Goal: Information Seeking & Learning: Learn about a topic

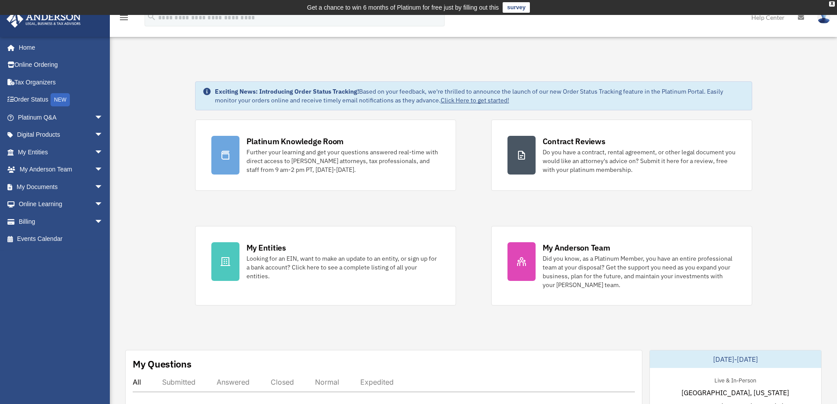
click at [78, 155] on link "My Entities arrow_drop_down" at bounding box center [61, 152] width 110 height 18
click at [94, 151] on span "arrow_drop_down" at bounding box center [103, 152] width 18 height 18
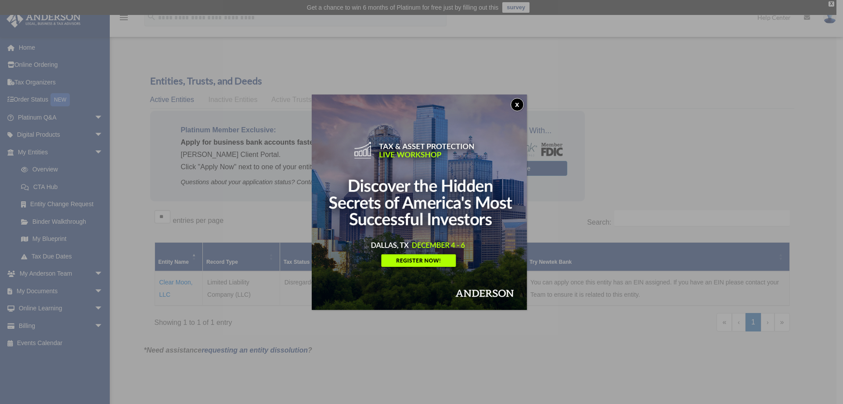
click at [516, 107] on button "x" at bounding box center [517, 104] width 13 height 13
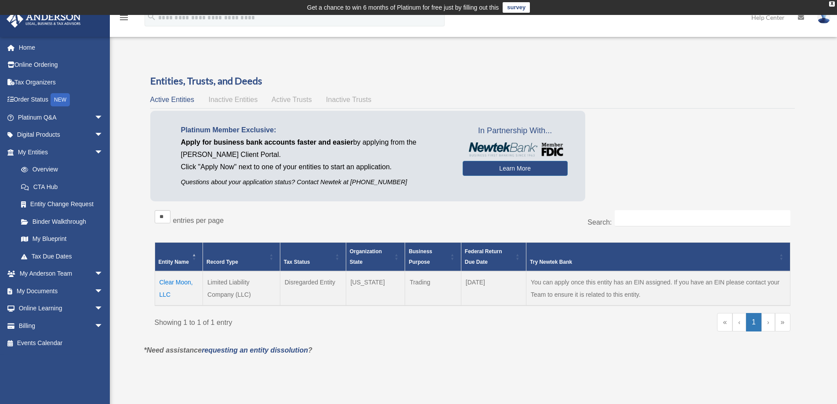
click at [445, 64] on div "Overview date_range Published on Last updated March 13, 2025 April 10, 2020 by …" at bounding box center [472, 222] width 670 height 316
click at [457, 66] on div "Overview date_range Published on Last updated March 13, 2025 April 10, 2020 by …" at bounding box center [472, 222] width 670 height 316
click at [464, 73] on div "Overview date_range Published on Last updated March 13, 2025 April 10, 2020 by …" at bounding box center [472, 222] width 670 height 316
click at [450, 79] on h3 "Entities, Trusts, and Deeds" at bounding box center [472, 81] width 644 height 14
click at [436, 339] on div "Showing 1 to 1 of 1 entry « ‹ 1 › »" at bounding box center [472, 326] width 635 height 27
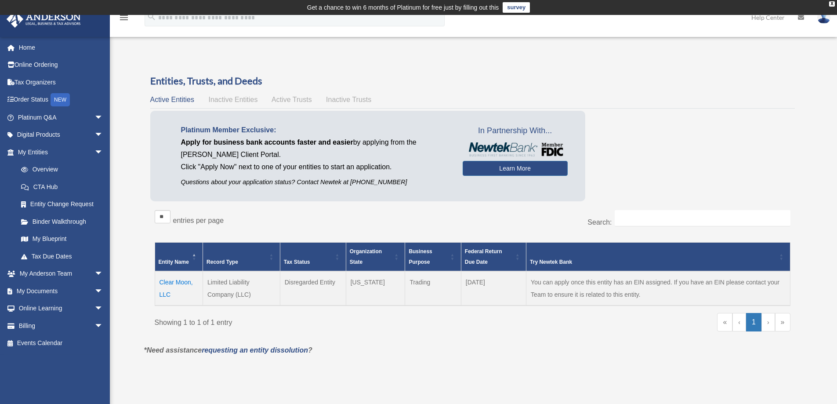
click at [445, 64] on div "Overview date_range Published on Last updated March 13, 2025 April 10, 2020 by …" at bounding box center [472, 222] width 670 height 316
click at [434, 59] on div "Overview date_range Published on Last updated March 13, 2025 April 10, 2020 by …" at bounding box center [473, 219] width 676 height 320
click at [443, 68] on div "Overview date_range Published on Last updated March 13, 2025 April 10, 2020 by …" at bounding box center [472, 222] width 670 height 316
click at [459, 76] on h3 "Entities, Trusts, and Deeds" at bounding box center [472, 81] width 644 height 14
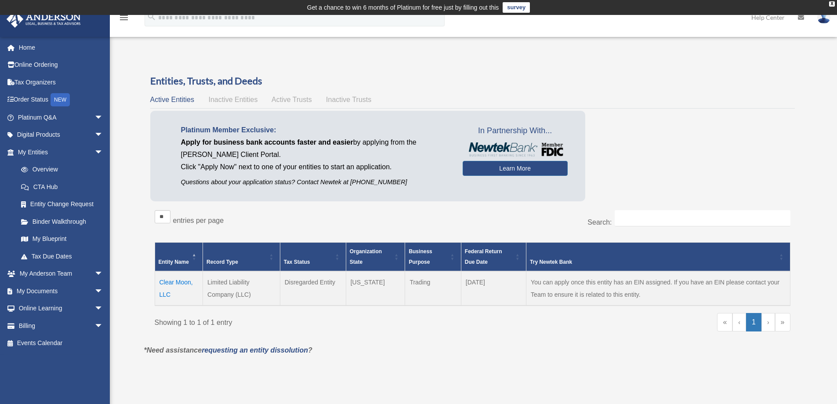
click at [459, 76] on h3 "Entities, Trusts, and Deeds" at bounding box center [472, 81] width 644 height 14
click at [448, 74] on h3 "Entities, Trusts, and Deeds" at bounding box center [472, 81] width 644 height 14
click at [442, 346] on p "*Need assistance requesting an entity dissolution ?" at bounding box center [472, 350] width 670 height 12
click at [438, 72] on div "Overview date_range Published on Last updated March 13, 2025 April 10, 2020 by …" at bounding box center [472, 222] width 670 height 316
click at [54, 119] on link "Platinum Q&A arrow_drop_down" at bounding box center [61, 117] width 110 height 18
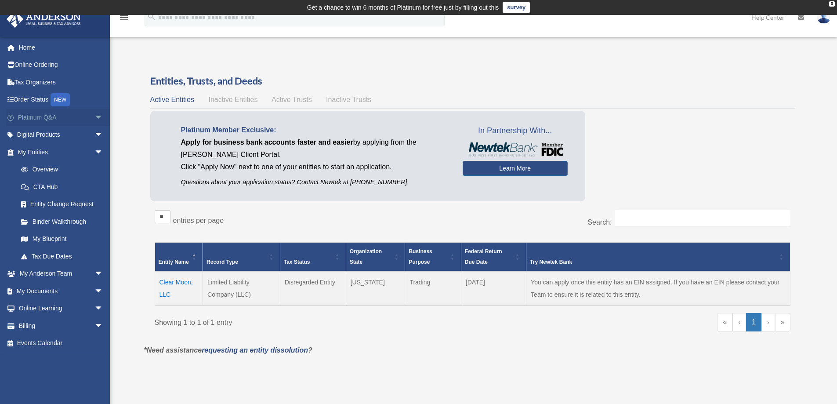
click at [94, 116] on span "arrow_drop_down" at bounding box center [103, 117] width 18 height 18
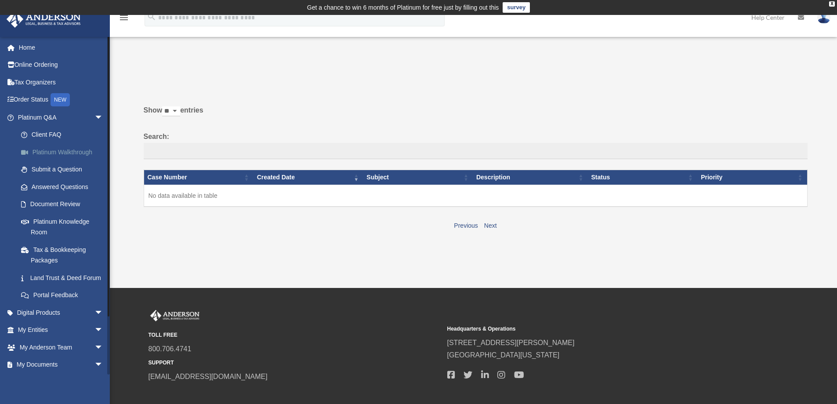
click at [87, 151] on link "Platinum Walkthrough" at bounding box center [64, 152] width 104 height 18
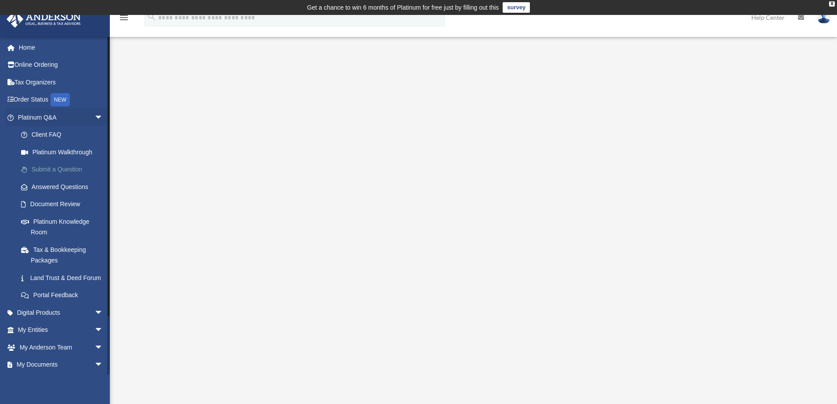
click at [62, 173] on link "Submit a Question" at bounding box center [64, 170] width 104 height 18
click at [62, 170] on link "Submit a Question" at bounding box center [64, 170] width 104 height 18
click at [57, 155] on link "Platinum Walkthrough" at bounding box center [64, 152] width 104 height 18
click at [65, 170] on link "Submit a Question" at bounding box center [64, 170] width 104 height 18
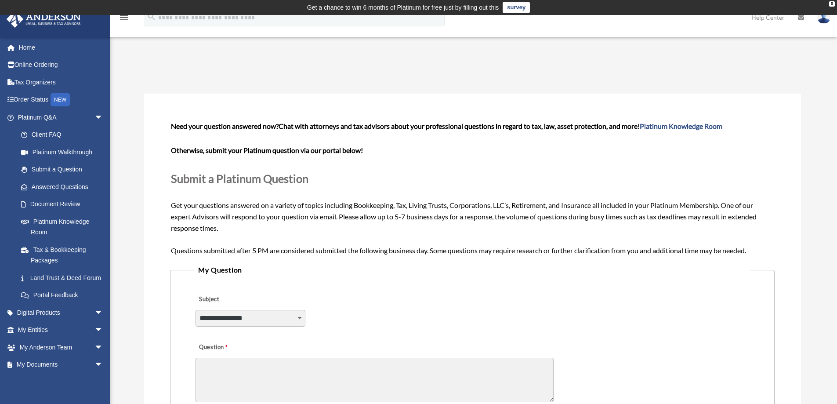
click at [300, 317] on select "**********" at bounding box center [250, 318] width 110 height 17
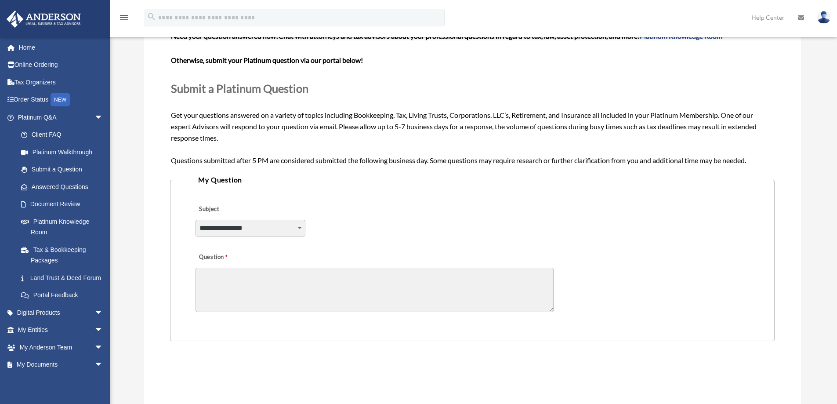
scroll to position [44, 0]
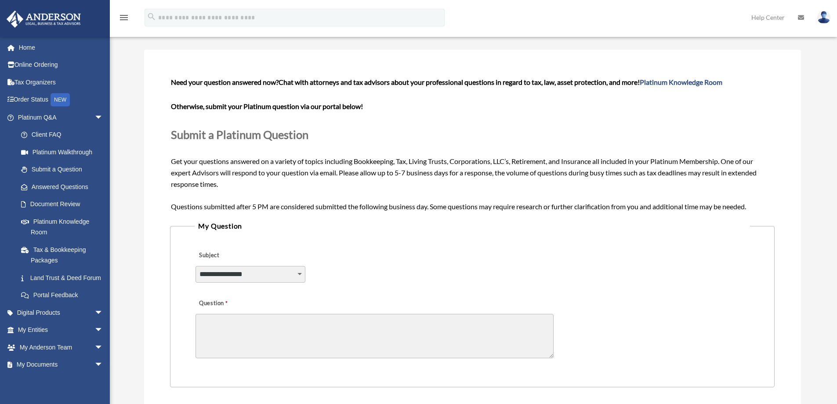
click at [303, 272] on select "**********" at bounding box center [250, 274] width 110 height 17
click at [598, 325] on div "Question" at bounding box center [472, 327] width 555 height 70
click at [62, 206] on link "Document Review" at bounding box center [64, 204] width 104 height 18
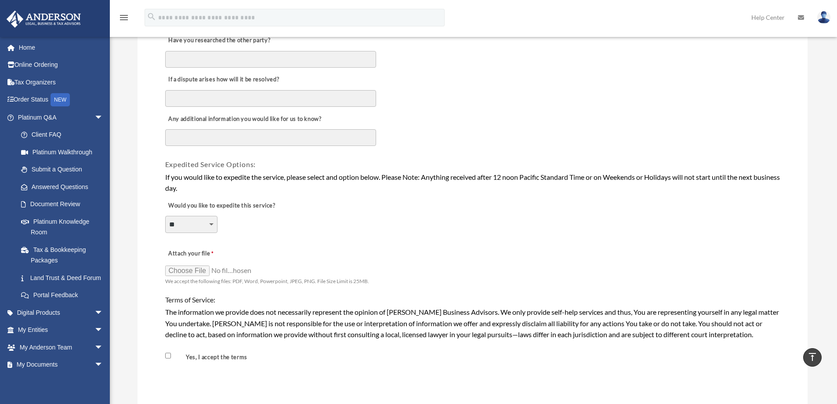
scroll to position [571, 0]
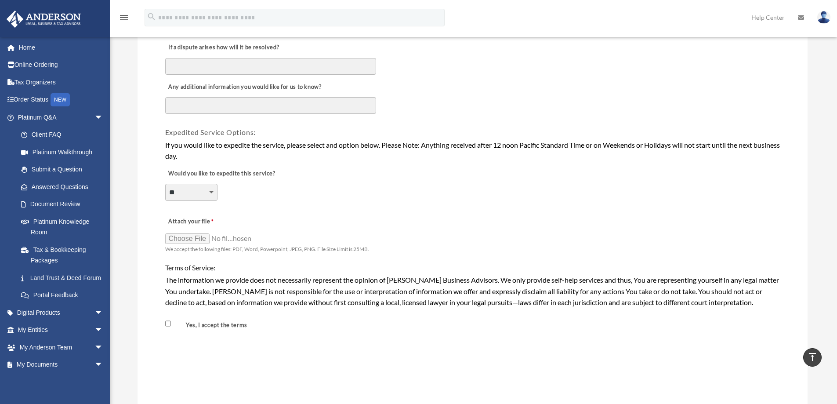
click at [210, 192] on select "**********" at bounding box center [191, 192] width 52 height 17
click at [256, 201] on div "**********" at bounding box center [472, 186] width 616 height 48
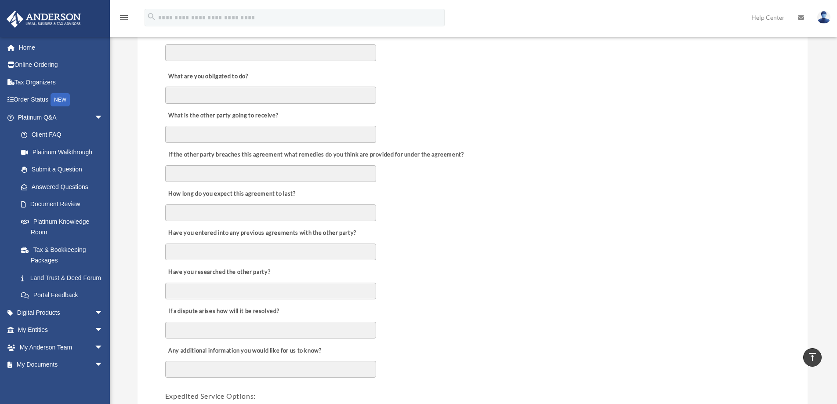
scroll to position [483, 0]
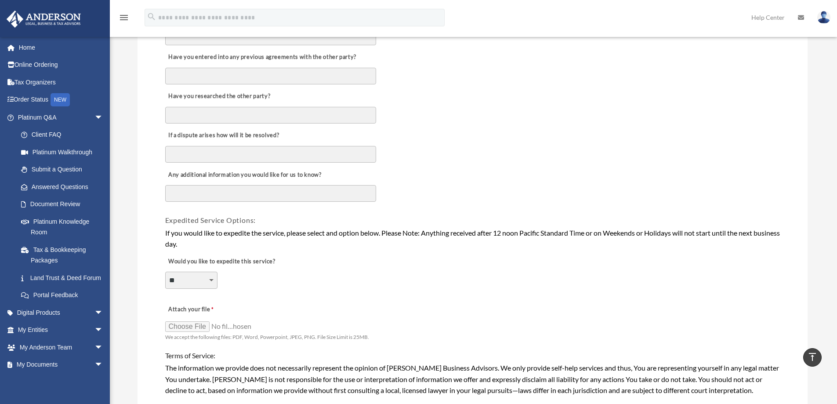
click at [328, 196] on textarea "Any additional information you would like for us to know?" at bounding box center [270, 193] width 211 height 17
click at [478, 188] on div "Any additional information you would like for us to know?" at bounding box center [472, 184] width 616 height 43
click at [42, 206] on link "Document Review" at bounding box center [64, 204] width 104 height 18
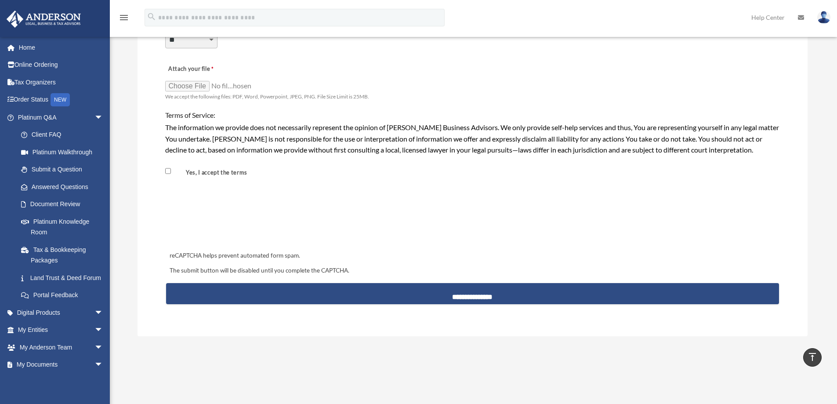
scroll to position [703, 0]
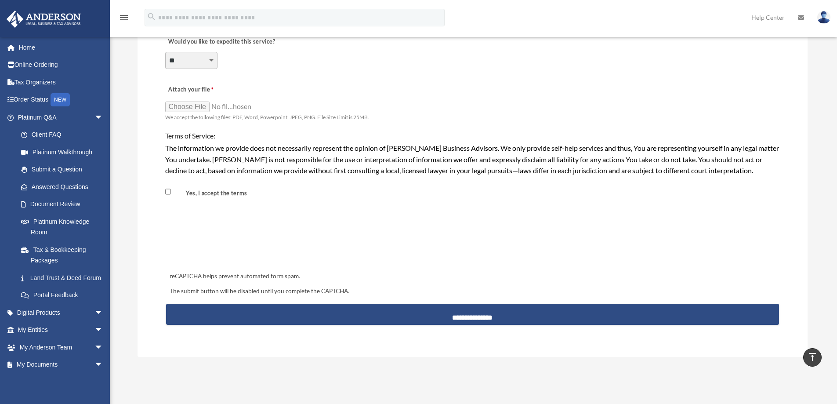
click at [446, 215] on div "reCAPTCHA helps prevent automated form spam. The submit button will be disabled…" at bounding box center [472, 254] width 613 height 97
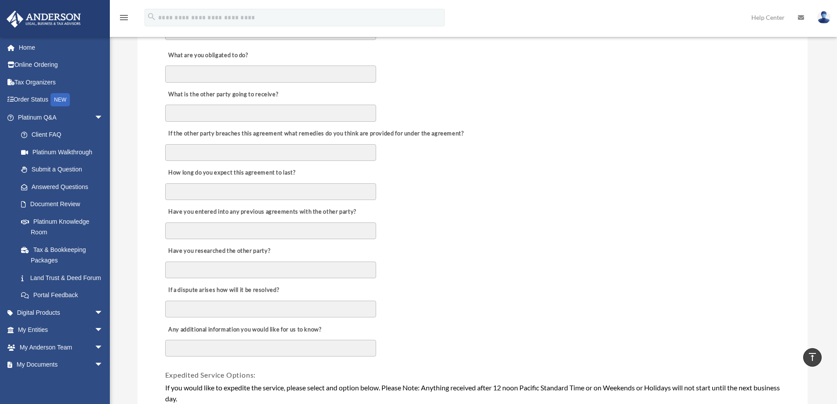
scroll to position [307, 0]
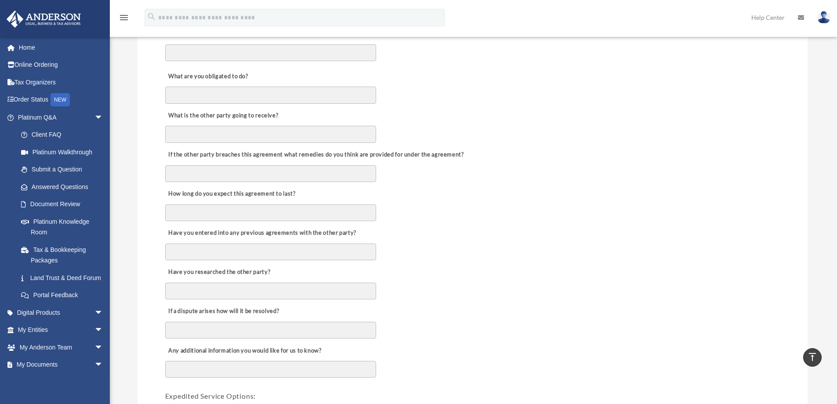
click at [493, 246] on div "Have you entered into any previous agreements with the other party?" at bounding box center [472, 241] width 616 height 39
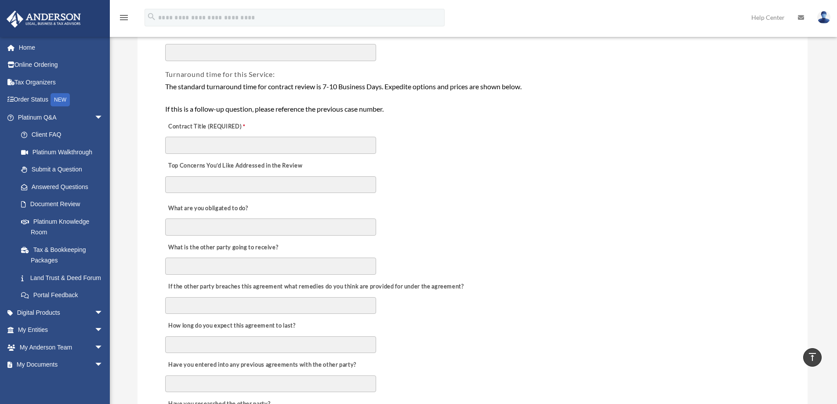
scroll to position [132, 0]
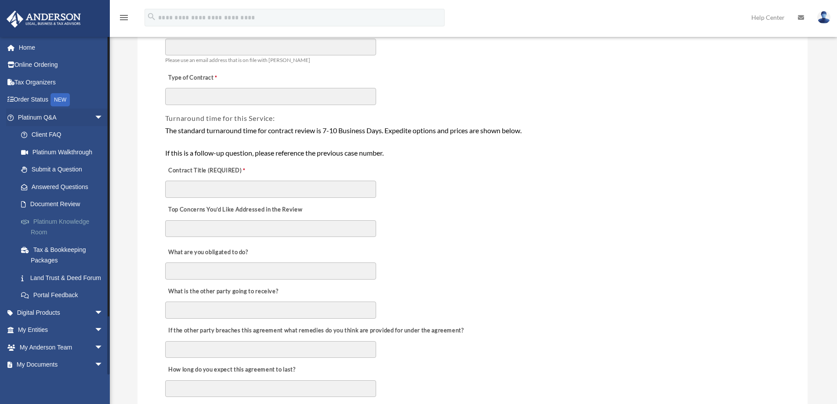
click at [66, 226] on link "Platinum Knowledge Room" at bounding box center [64, 227] width 104 height 28
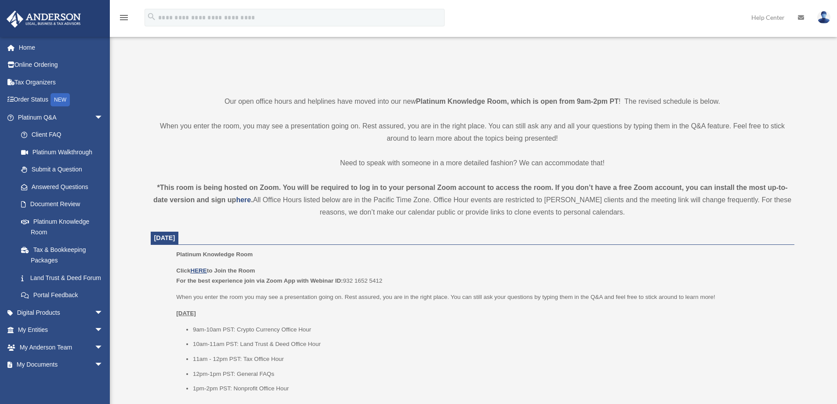
scroll to position [220, 0]
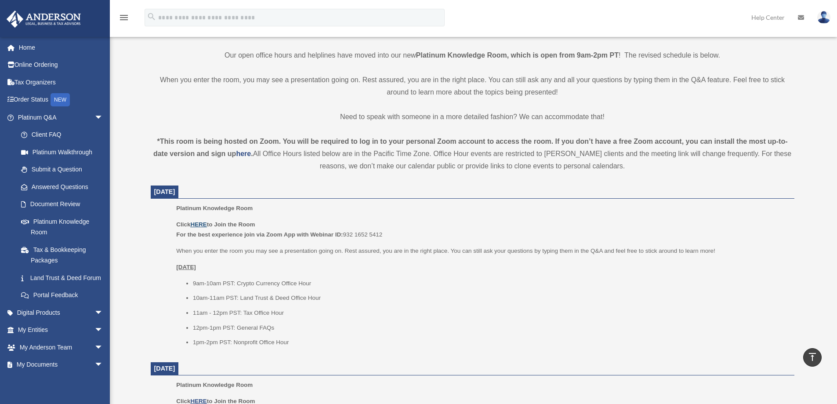
click at [201, 226] on u "HERE" at bounding box center [198, 224] width 16 height 7
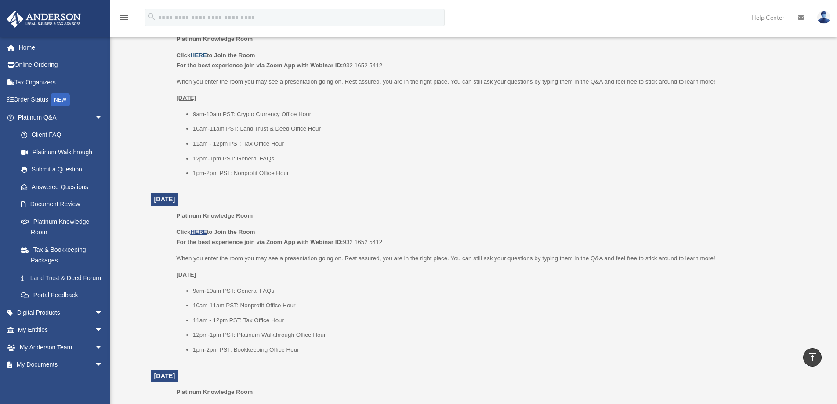
scroll to position [395, 0]
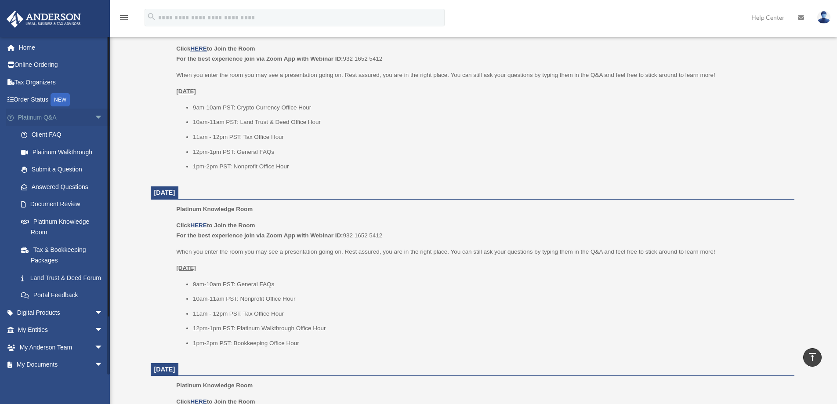
click at [94, 116] on span "arrow_drop_down" at bounding box center [103, 117] width 18 height 18
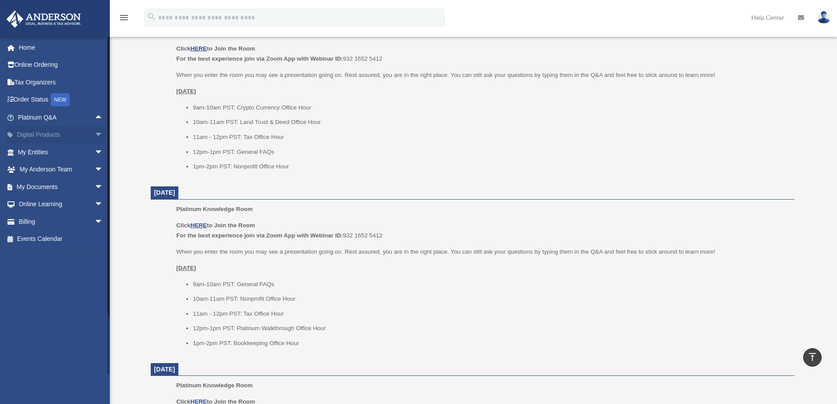
click at [94, 134] on span "arrow_drop_down" at bounding box center [103, 135] width 18 height 18
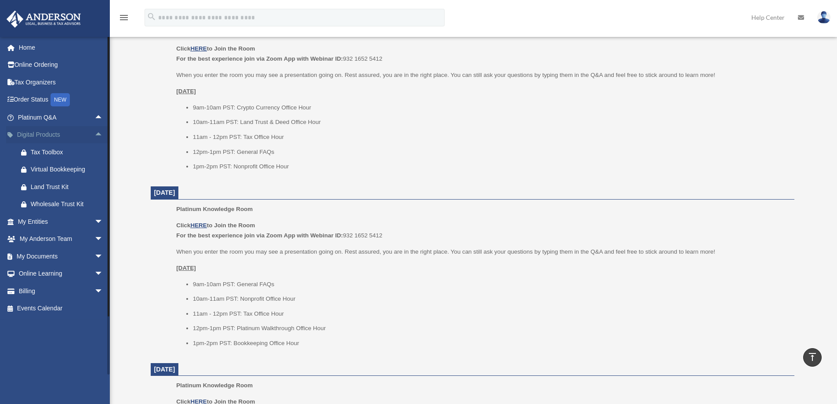
click at [94, 134] on span "arrow_drop_up" at bounding box center [103, 135] width 18 height 18
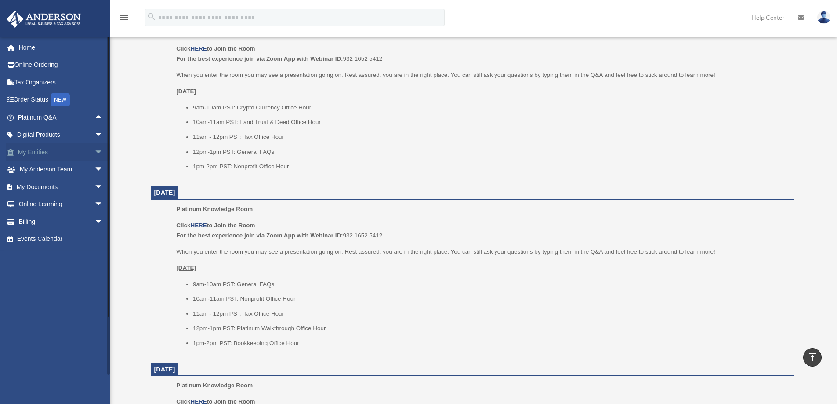
click at [94, 153] on span "arrow_drop_down" at bounding box center [103, 152] width 18 height 18
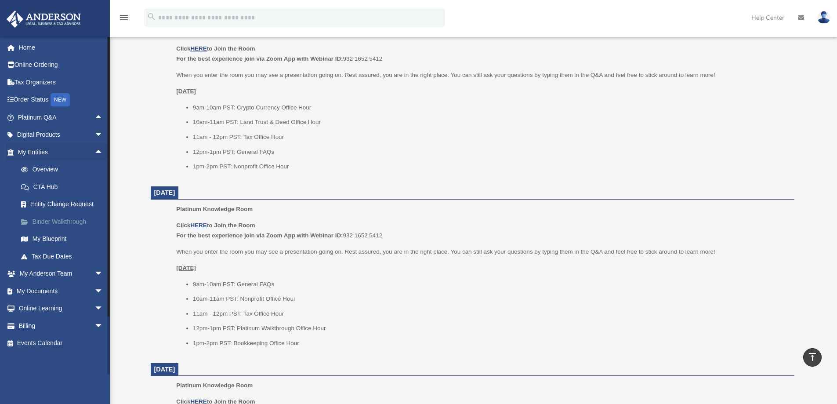
click at [53, 221] on link "Binder Walkthrough" at bounding box center [64, 222] width 104 height 18
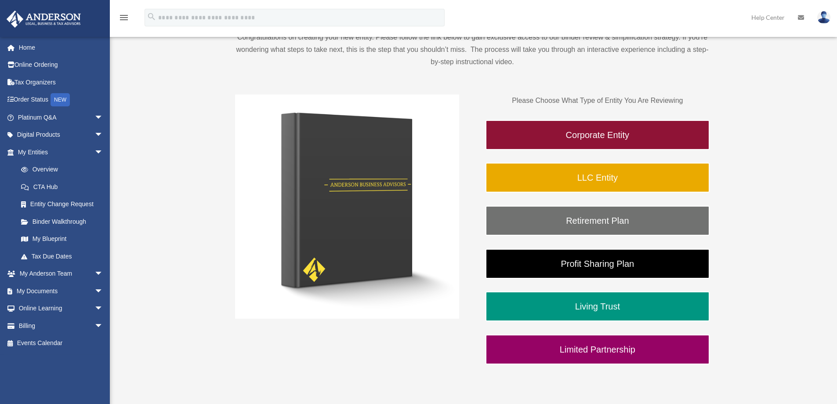
scroll to position [132, 0]
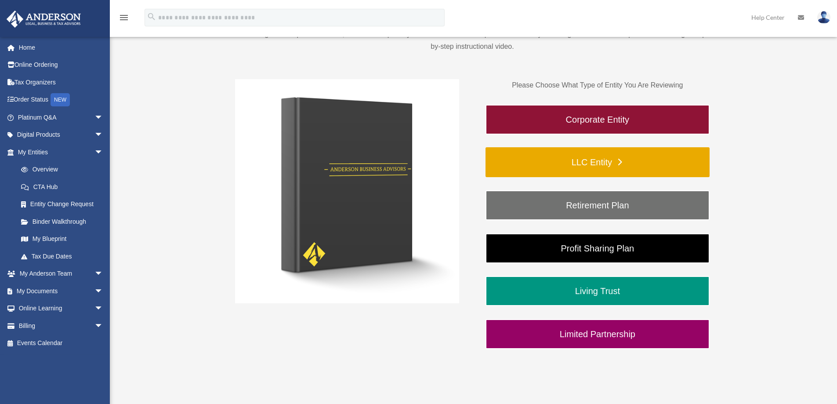
click at [595, 158] on link "LLC Entity" at bounding box center [597, 162] width 224 height 30
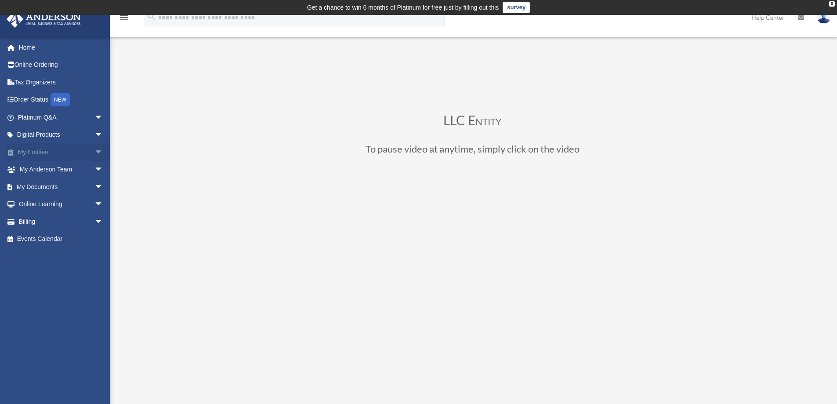
click at [94, 152] on span "arrow_drop_down" at bounding box center [103, 152] width 18 height 18
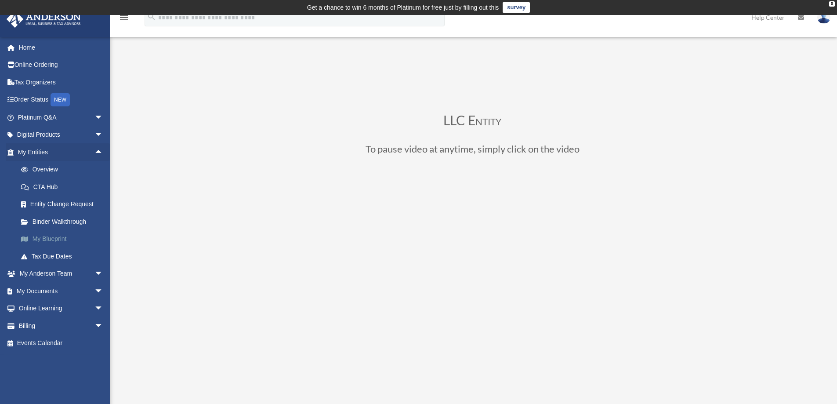
click at [55, 237] on link "My Blueprint" at bounding box center [64, 239] width 104 height 18
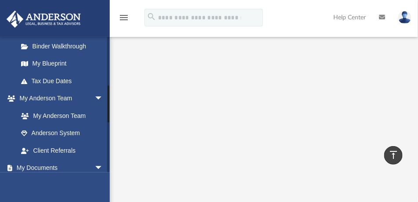
scroll to position [176, 0]
click at [68, 114] on link "My Anderson Team" at bounding box center [64, 115] width 104 height 18
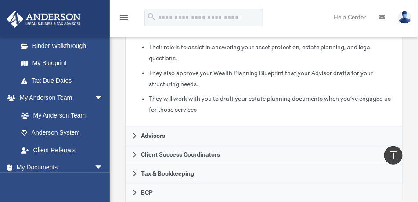
scroll to position [313, 0]
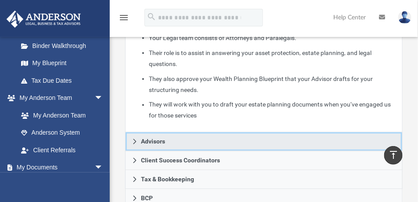
click at [135, 138] on icon at bounding box center [135, 141] width 6 height 6
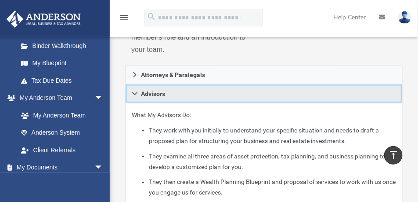
scroll to position [242, 0]
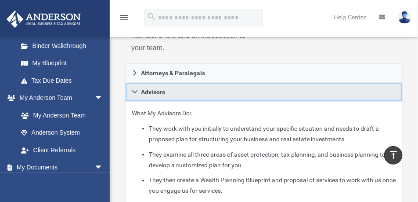
click at [133, 89] on icon at bounding box center [135, 92] width 6 height 6
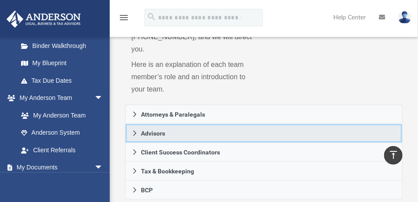
scroll to position [198, 0]
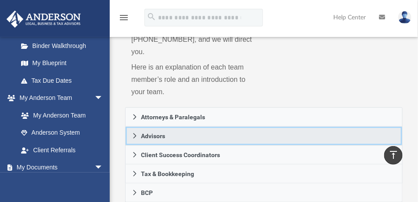
click at [135, 133] on icon at bounding box center [135, 135] width 3 height 5
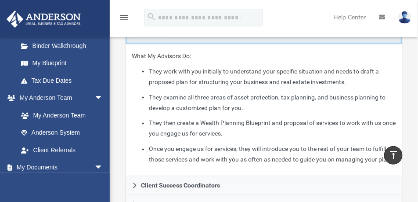
scroll to position [242, 0]
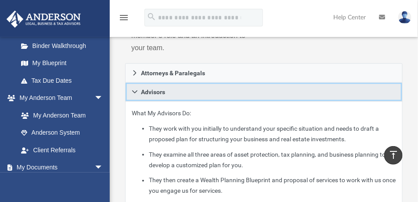
click at [135, 89] on icon at bounding box center [135, 92] width 6 height 6
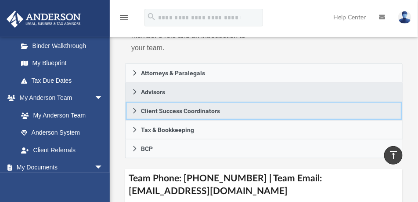
click at [136, 108] on icon at bounding box center [135, 111] width 6 height 6
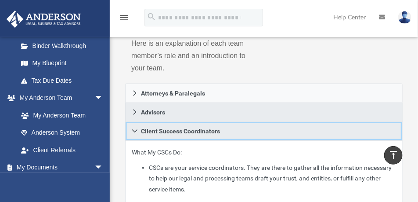
scroll to position [220, 0]
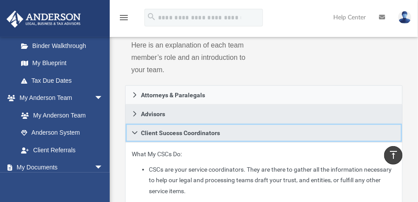
click at [134, 130] on icon at bounding box center [135, 133] width 6 height 6
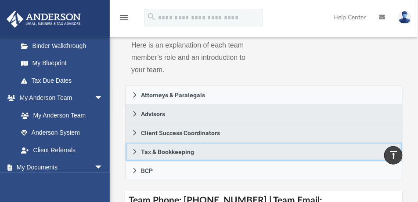
click at [137, 148] on icon at bounding box center [135, 151] width 6 height 6
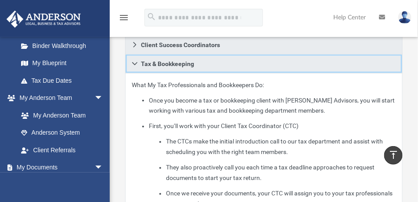
scroll to position [242, 0]
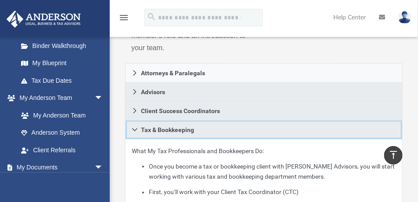
click at [134, 128] on icon at bounding box center [134, 129] width 5 height 3
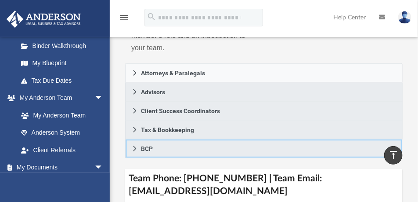
click at [136, 145] on icon at bounding box center [135, 148] width 6 height 6
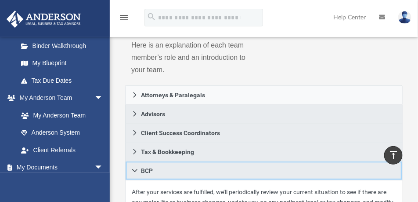
scroll to position [220, 0]
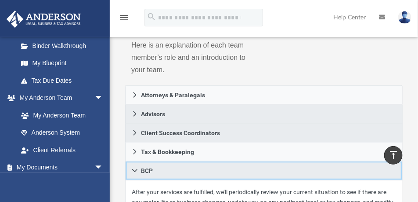
click at [134, 169] on icon at bounding box center [134, 170] width 5 height 3
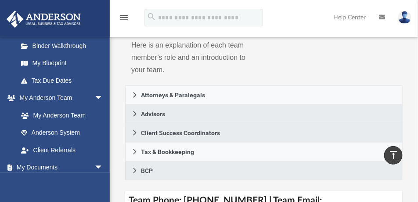
click at [412, 132] on div "Who is on my team and who will I work with: While a client of Anderson you will…" at bounding box center [264, 166] width 308 height 652
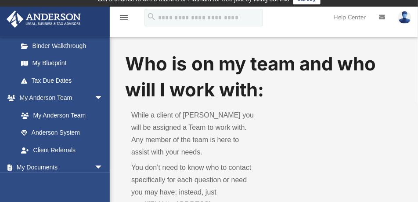
scroll to position [0, 0]
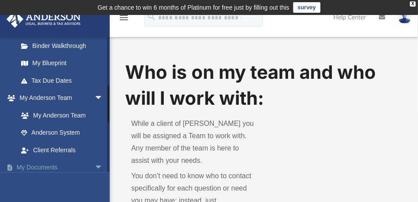
click at [94, 168] on span "arrow_drop_down" at bounding box center [103, 168] width 18 height 18
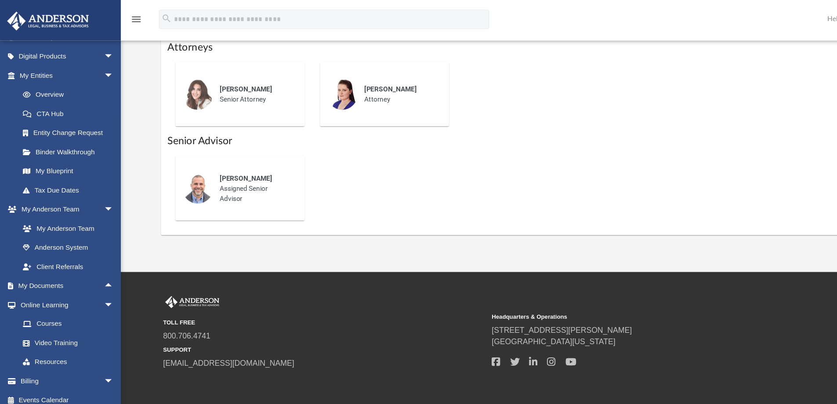
scroll to position [83, 0]
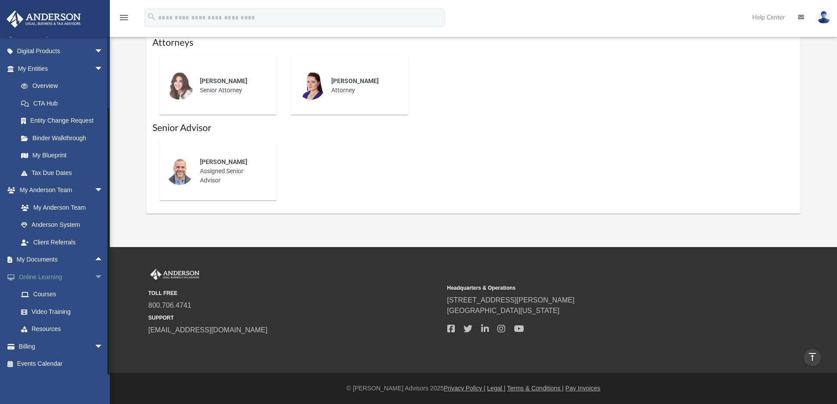
drag, startPoint x: 370, startPoint y: 0, endPoint x: 91, endPoint y: 275, distance: 391.6
click at [94, 275] on span "arrow_drop_down" at bounding box center [103, 277] width 18 height 18
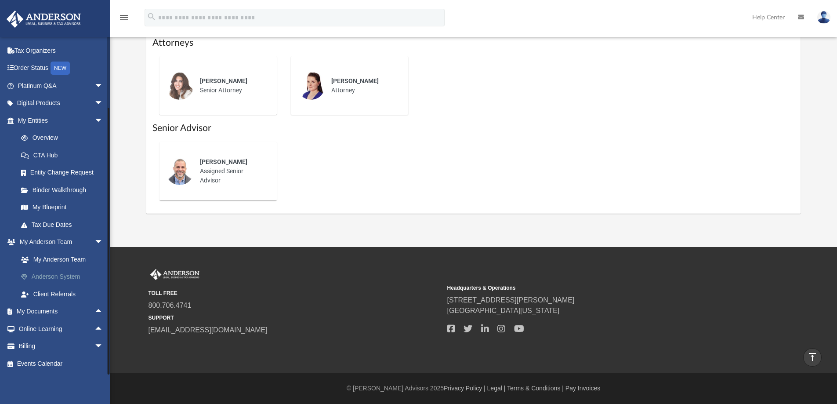
scroll to position [32, 0]
click at [54, 310] on link "My Documents arrow_drop_up" at bounding box center [61, 312] width 110 height 18
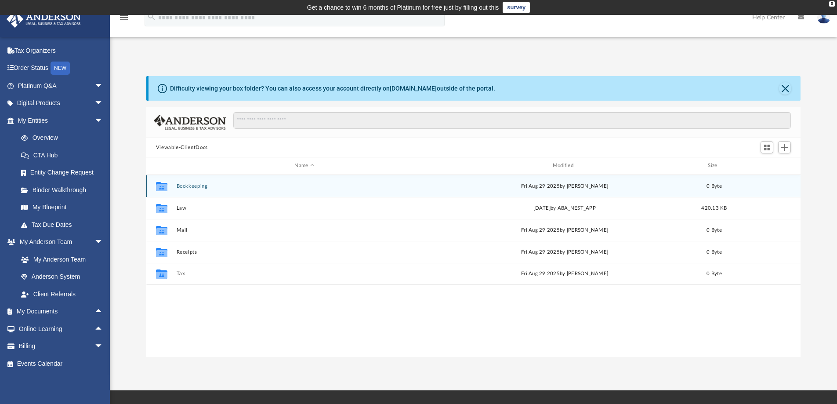
click at [198, 186] on button "Bookkeeping" at bounding box center [304, 186] width 256 height 6
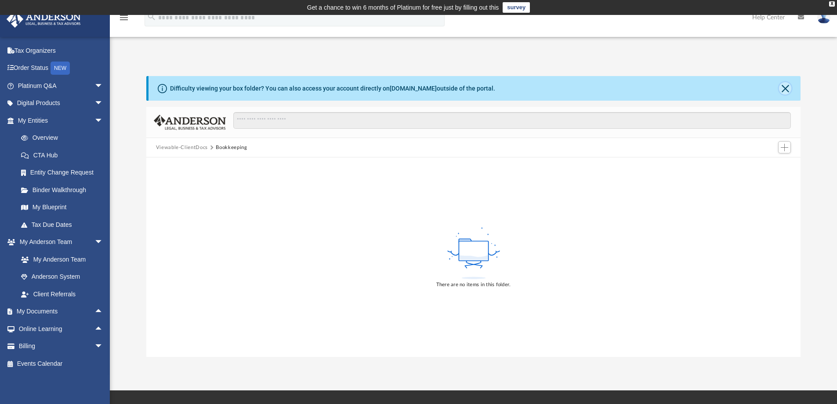
click at [784, 90] on button "Close" at bounding box center [785, 88] width 12 height 12
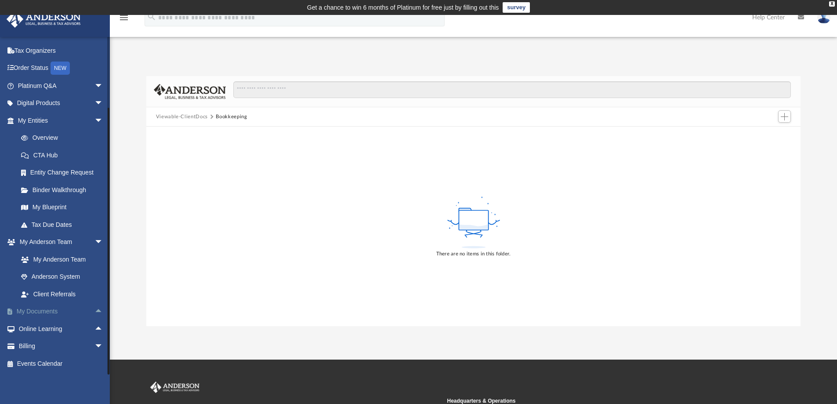
click at [94, 309] on span "arrow_drop_up" at bounding box center [103, 312] width 18 height 18
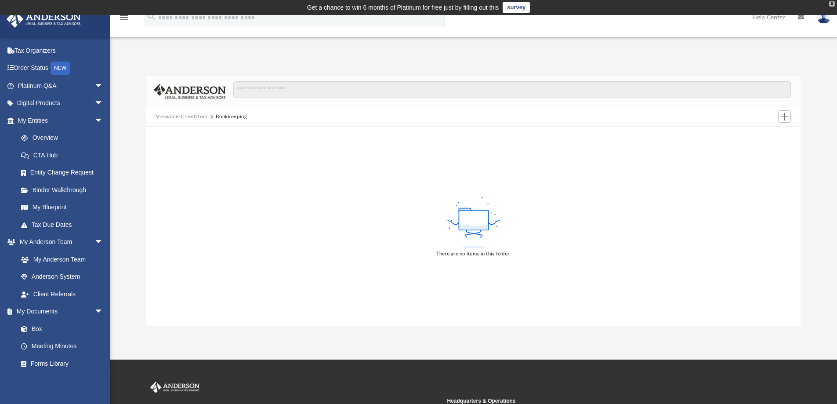
click at [830, 4] on div "X" at bounding box center [832, 3] width 6 height 5
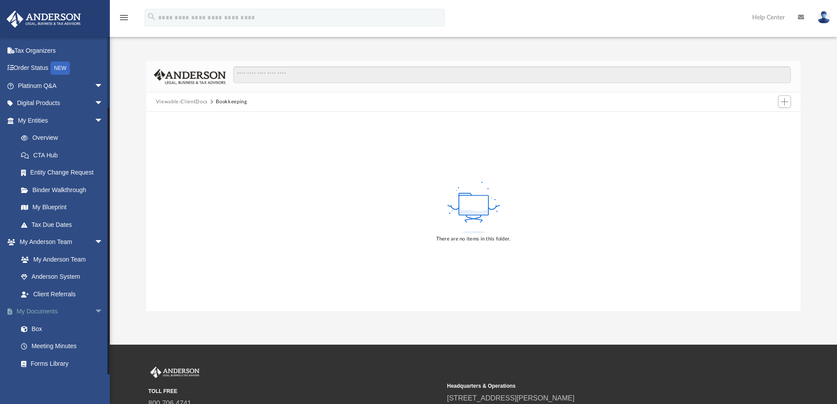
click at [42, 314] on link "My Documents arrow_drop_down" at bounding box center [61, 312] width 110 height 18
click at [94, 311] on span "arrow_drop_down" at bounding box center [103, 312] width 18 height 18
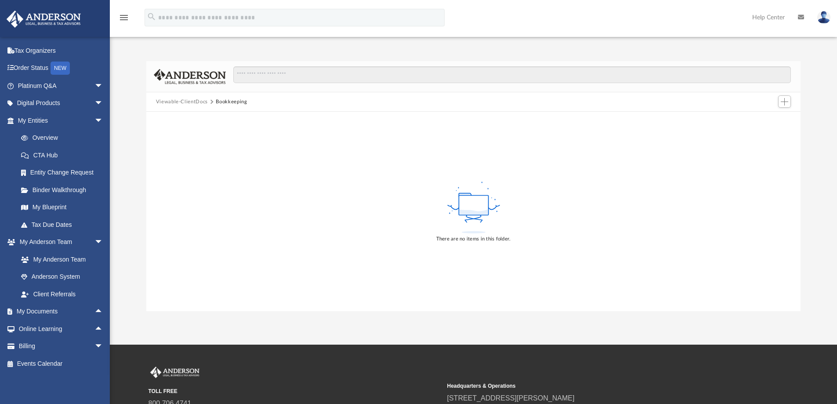
scroll to position [365, 0]
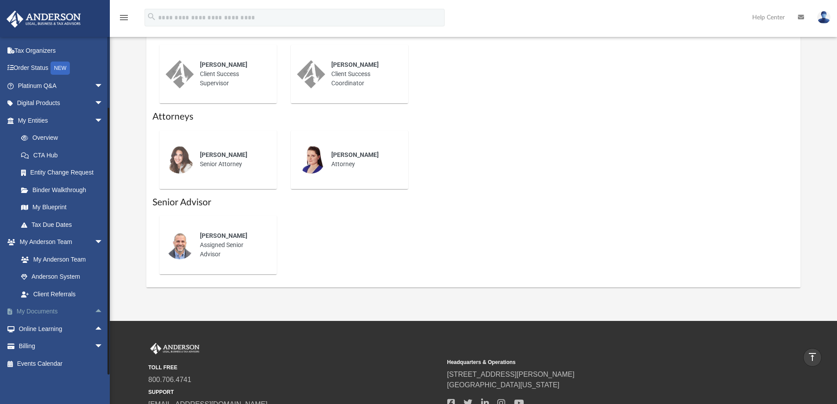
click at [94, 311] on span "arrow_drop_up" at bounding box center [103, 312] width 18 height 18
click at [49, 309] on link "My Documents arrow_drop_down" at bounding box center [61, 312] width 110 height 18
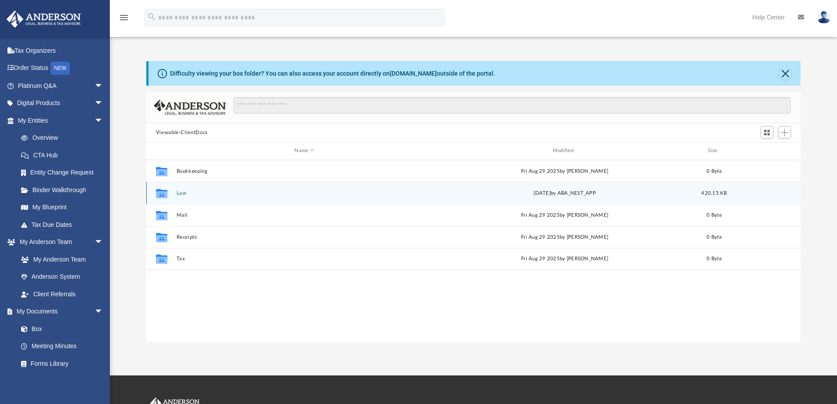
click at [179, 192] on button "Law" at bounding box center [304, 193] width 256 height 6
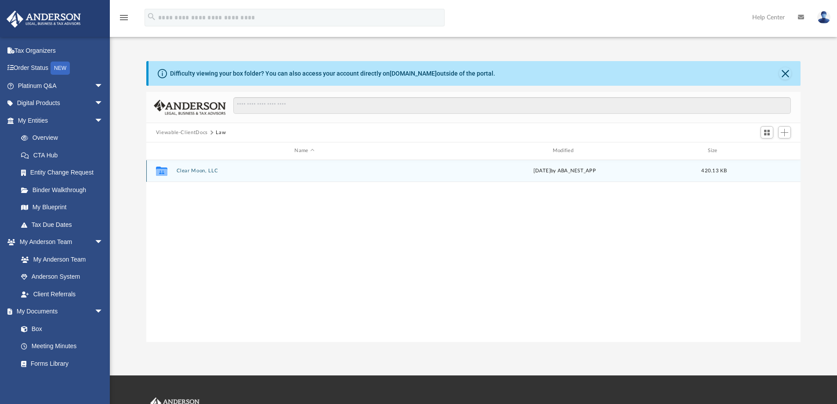
click at [185, 170] on button "Clear Moon, LLC" at bounding box center [304, 171] width 256 height 6
click at [159, 173] on icon "grid" at bounding box center [161, 170] width 11 height 9
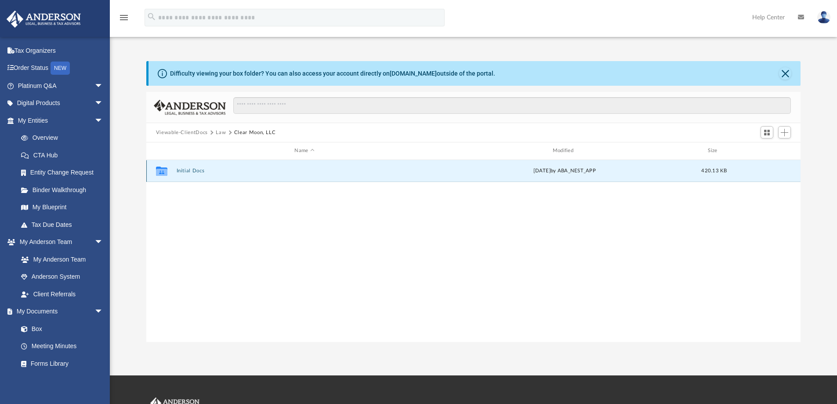
click at [163, 173] on icon "grid" at bounding box center [161, 170] width 11 height 9
click at [183, 171] on button "Initial Docs" at bounding box center [304, 171] width 256 height 6
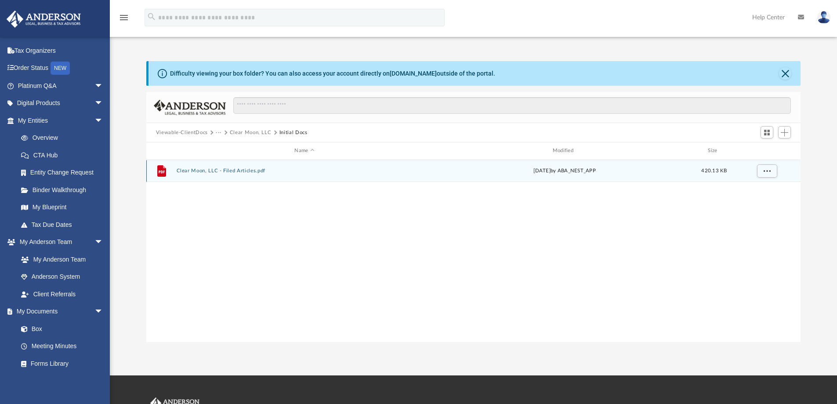
click at [178, 168] on button "Clear Moon, LLC - Filed Articles.pdf" at bounding box center [304, 171] width 256 height 6
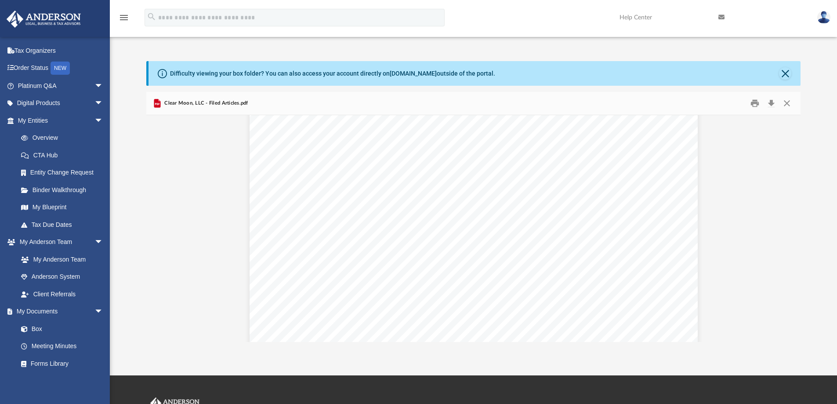
scroll to position [1938, 0]
click at [753, 105] on button "Print" at bounding box center [755, 104] width 18 height 14
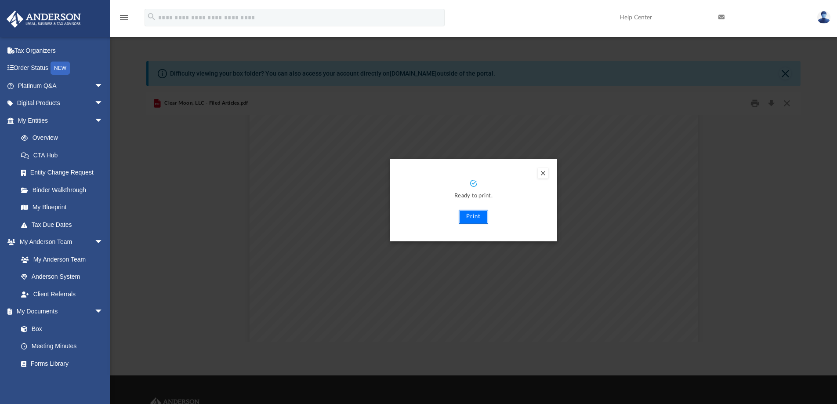
click at [474, 215] on button "Print" at bounding box center [472, 216] width 29 height 14
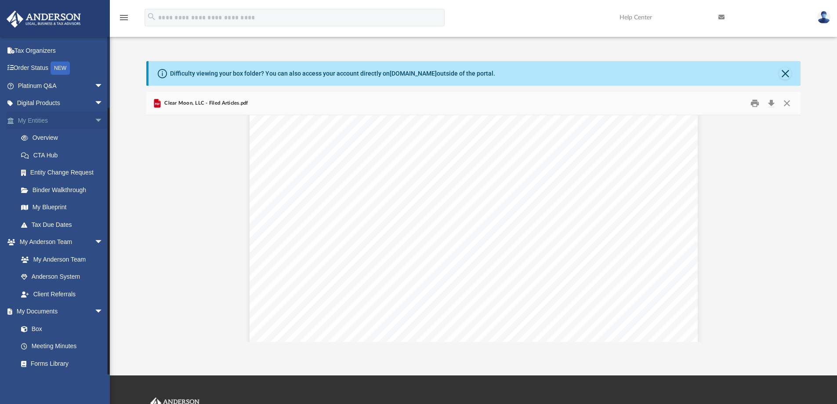
click at [94, 122] on span "arrow_drop_down" at bounding box center [103, 121] width 18 height 18
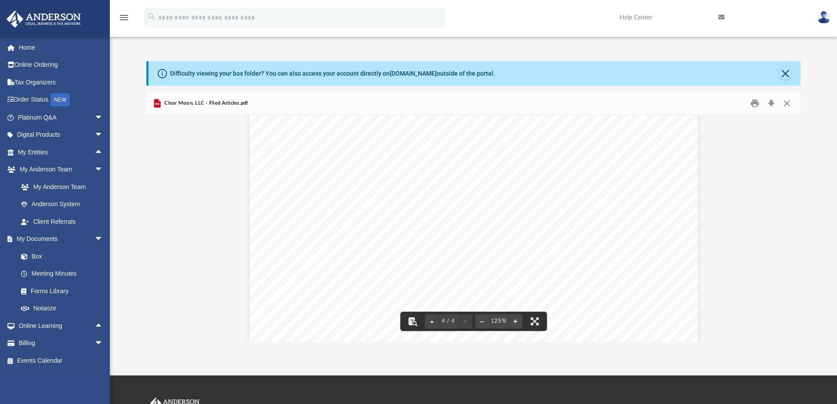
click at [443, 43] on div "Difficulty viewing your box folder? You can also access your account directly o…" at bounding box center [473, 192] width 727 height 299
click at [451, 47] on div "Difficulty viewing your box folder? You can also access your account directly o…" at bounding box center [473, 192] width 727 height 299
click at [468, 49] on div "Difficulty viewing your box folder? You can also access your account directly o…" at bounding box center [473, 192] width 727 height 299
click at [492, 48] on div "Difficulty viewing your box folder? You can also access your account directly o…" at bounding box center [473, 192] width 727 height 299
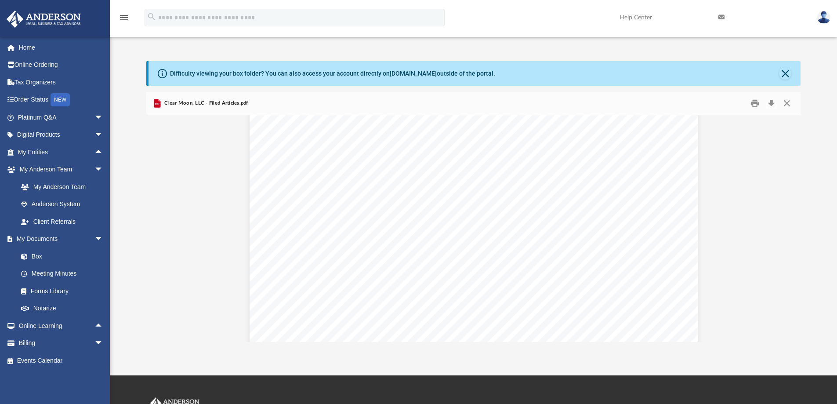
click at [464, 47] on div "Difficulty viewing your box folder? You can also access your account directly o…" at bounding box center [473, 192] width 727 height 299
click at [483, 49] on div "Difficulty viewing your box folder? You can also access your account directly o…" at bounding box center [473, 192] width 727 height 299
click at [482, 49] on div "Difficulty viewing your box folder? You can also access your account directly o…" at bounding box center [473, 192] width 727 height 299
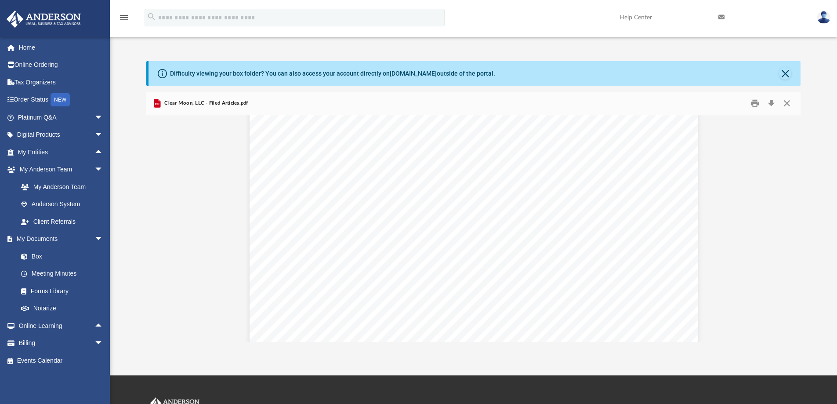
click at [482, 49] on div "Difficulty viewing your box folder? You can also access your account directly o…" at bounding box center [473, 192] width 727 height 299
click at [485, 51] on div "Difficulty viewing your box folder? You can also access your account directly o…" at bounding box center [473, 192] width 727 height 299
click at [481, 46] on div "Difficulty viewing your box folder? You can also access your account directly o…" at bounding box center [473, 192] width 727 height 299
click at [491, 51] on div "Difficulty viewing your box folder? You can also access your account directly o…" at bounding box center [473, 192] width 727 height 299
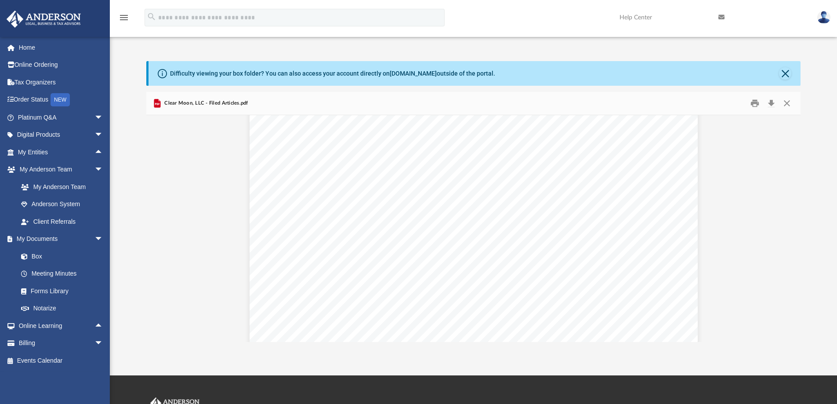
click at [490, 51] on div "Difficulty viewing your box folder? You can also access your account directly o…" at bounding box center [473, 192] width 727 height 299
click at [468, 49] on div "Difficulty viewing your box folder? You can also access your account directly o…" at bounding box center [473, 192] width 727 height 299
click at [479, 53] on div "Difficulty viewing your box folder? You can also access your account directly o…" at bounding box center [473, 192] width 727 height 299
click at [480, 55] on div "Difficulty viewing your box folder? You can also access your account directly o…" at bounding box center [473, 192] width 727 height 299
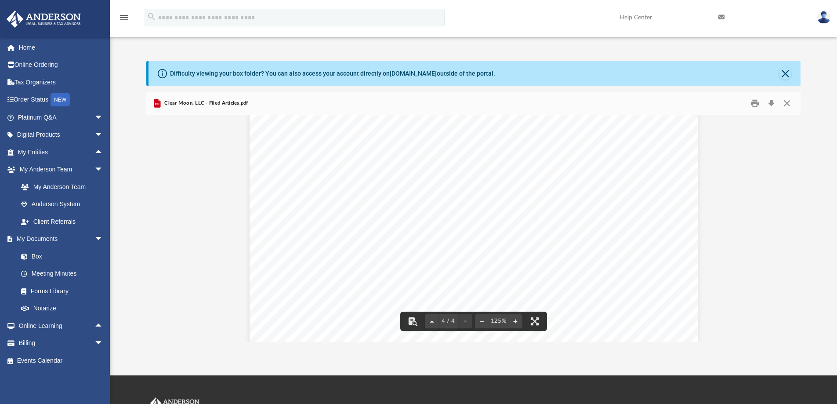
click at [473, 47] on div "Difficulty viewing your box folder? You can also access your account directly o…" at bounding box center [473, 192] width 727 height 299
click at [480, 47] on div "Difficulty viewing your box folder? You can also access your account directly o…" at bounding box center [473, 192] width 727 height 299
click at [480, 52] on div "Difficulty viewing your box folder? You can also access your account directly o…" at bounding box center [473, 192] width 727 height 299
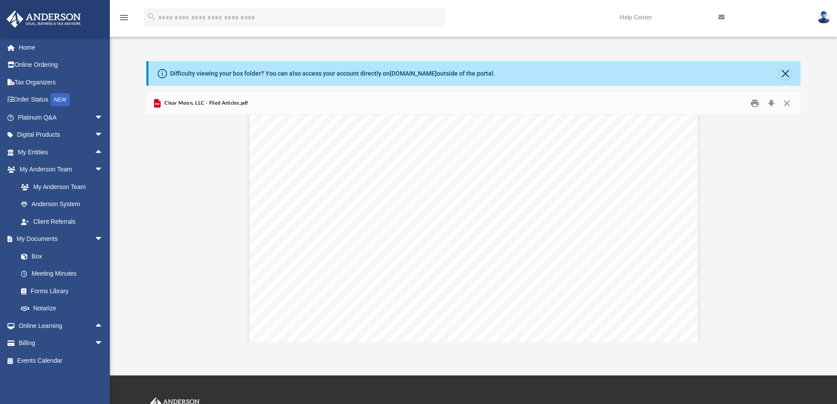
click at [480, 52] on div "Difficulty viewing your box folder? You can also access your account directly o…" at bounding box center [473, 192] width 727 height 299
click at [479, 52] on div "Difficulty viewing your box folder? You can also access your account directly o…" at bounding box center [473, 192] width 727 height 299
click at [472, 44] on div "Difficulty viewing your box folder? You can also access your account directly o…" at bounding box center [473, 192] width 727 height 299
click at [476, 46] on div "Difficulty viewing your box folder? You can also access your account directly o…" at bounding box center [473, 192] width 727 height 299
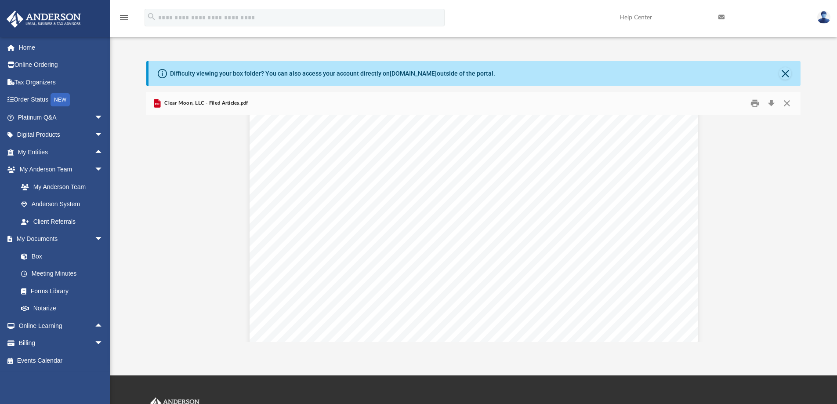
click at [467, 48] on div "Difficulty viewing your box folder? You can also access your account directly o…" at bounding box center [473, 192] width 727 height 299
click at [469, 49] on div "Difficulty viewing your box folder? You can also access your account directly o…" at bounding box center [473, 192] width 727 height 299
click at [476, 53] on div "Difficulty viewing your box folder? You can also access your account directly o…" at bounding box center [473, 192] width 727 height 299
click at [473, 51] on div "Difficulty viewing your box folder? You can also access your account directly o…" at bounding box center [473, 192] width 727 height 299
click at [473, 46] on div "Difficulty viewing your box folder? You can also access your account directly o…" at bounding box center [473, 192] width 727 height 299
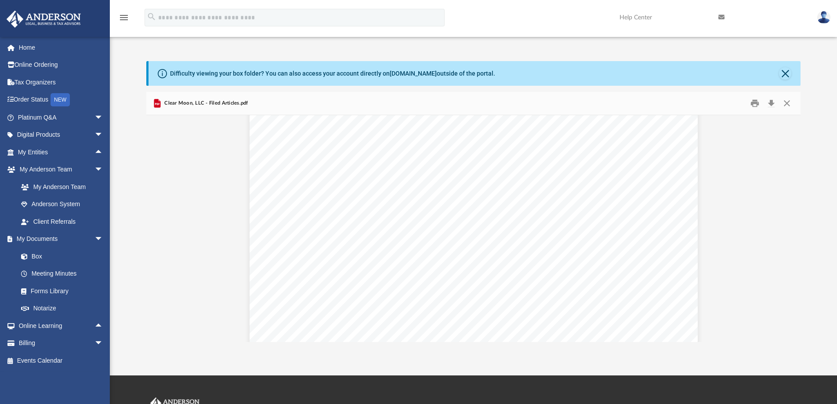
click at [482, 51] on div "Difficulty viewing your box folder? You can also access your account directly o…" at bounding box center [473, 192] width 727 height 299
click at [486, 51] on div "Difficulty viewing your box folder? You can also access your account directly o…" at bounding box center [473, 192] width 727 height 299
click at [487, 50] on div "Difficulty viewing your box folder? You can also access your account directly o…" at bounding box center [473, 192] width 727 height 299
click at [476, 48] on div "Difficulty viewing your box folder? You can also access your account directly o…" at bounding box center [473, 192] width 727 height 299
click at [486, 51] on div "Difficulty viewing your box folder? You can also access your account directly o…" at bounding box center [473, 192] width 727 height 299
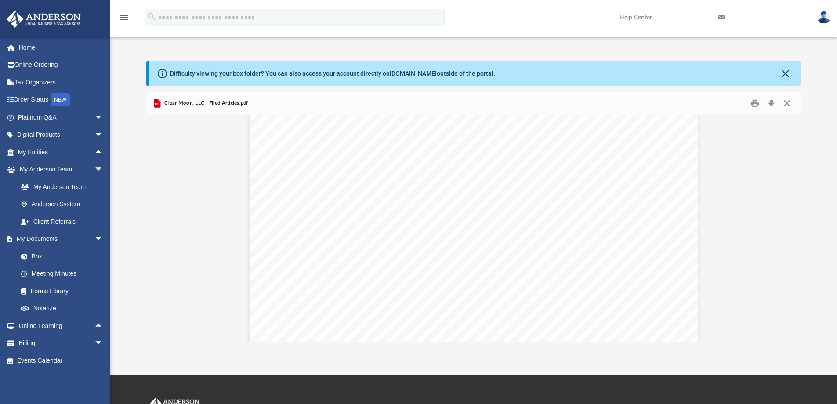
click at [483, 48] on div "Difficulty viewing your box folder? You can also access your account directly o…" at bounding box center [473, 192] width 727 height 299
click at [482, 48] on div "Difficulty viewing your box folder? You can also access your account directly o…" at bounding box center [473, 192] width 727 height 299
click at [483, 48] on div "Difficulty viewing your box folder? You can also access your account directly o…" at bounding box center [473, 192] width 727 height 299
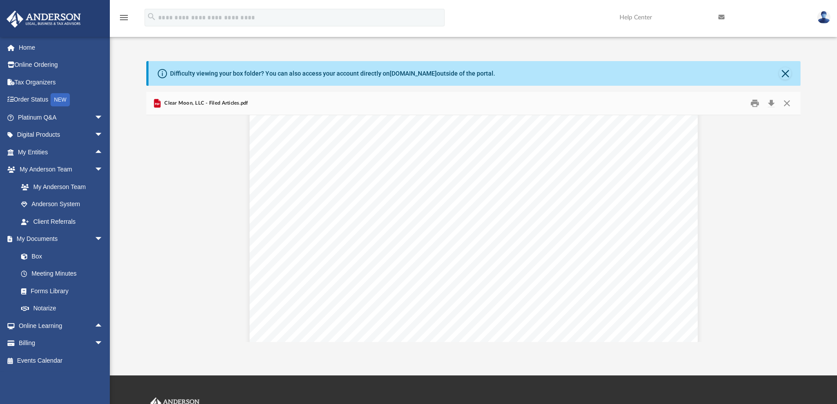
click at [483, 48] on div "Difficulty viewing your box folder? You can also access your account directly o…" at bounding box center [473, 192] width 727 height 299
click at [476, 16] on div "menu search Site Menu add crogers@hirschirealtors.com My Profile Reset Password…" at bounding box center [418, 22] width 823 height 30
click at [788, 75] on button "Close" at bounding box center [785, 73] width 12 height 12
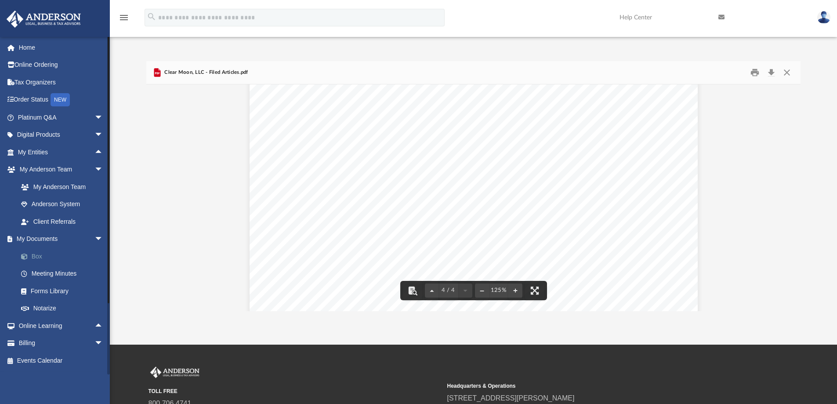
click at [37, 257] on link "Box" at bounding box center [64, 256] width 104 height 18
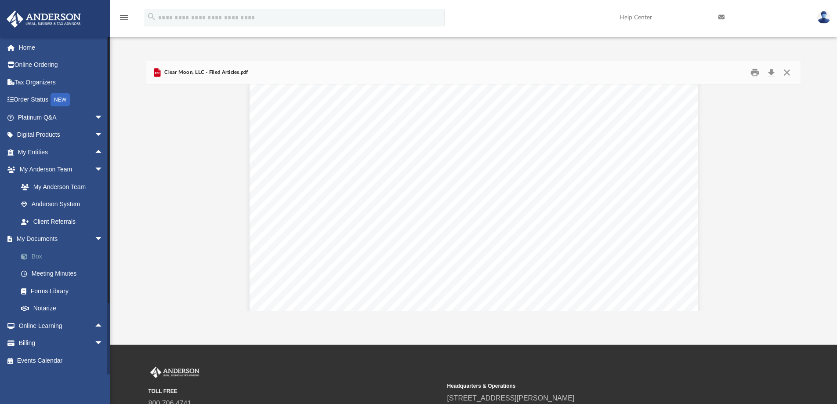
click at [37, 257] on link "Box" at bounding box center [64, 256] width 104 height 18
click at [48, 273] on link "Meeting Minutes" at bounding box center [64, 274] width 104 height 18
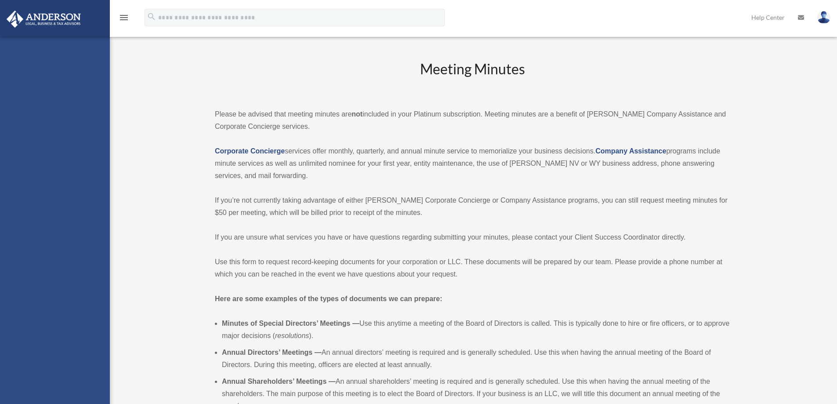
click at [51, 292] on div "[EMAIL_ADDRESS][DOMAIN_NAME] Sign Out [EMAIL_ADDRESS][DOMAIN_NAME] Home Online …" at bounding box center [55, 239] width 110 height 404
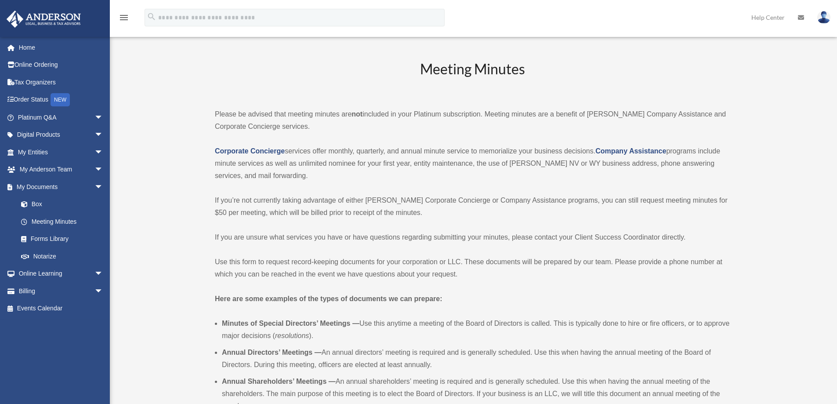
click at [456, 28] on div "menu search Site Menu add crogers@hirschirealtors.com My Profile Reset Password…" at bounding box center [418, 22] width 823 height 30
